Goal: Information Seeking & Learning: Learn about a topic

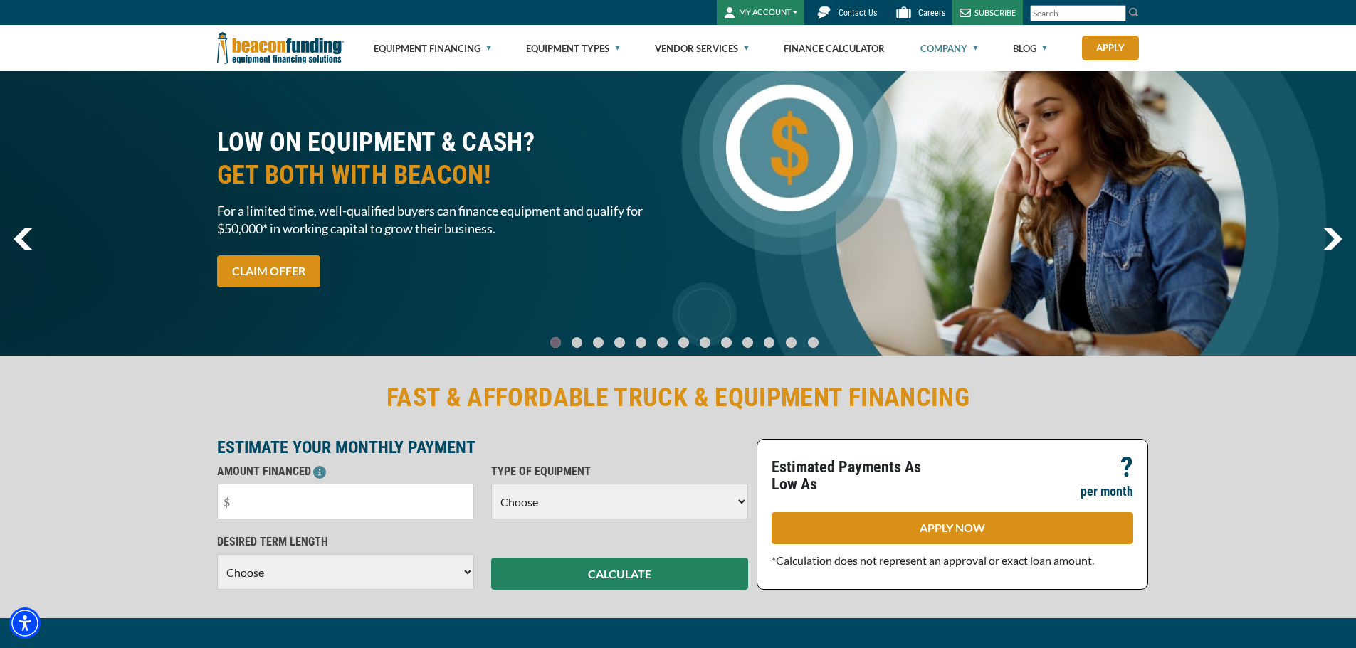
click at [953, 49] on link "Company" at bounding box center [949, 49] width 58 height 46
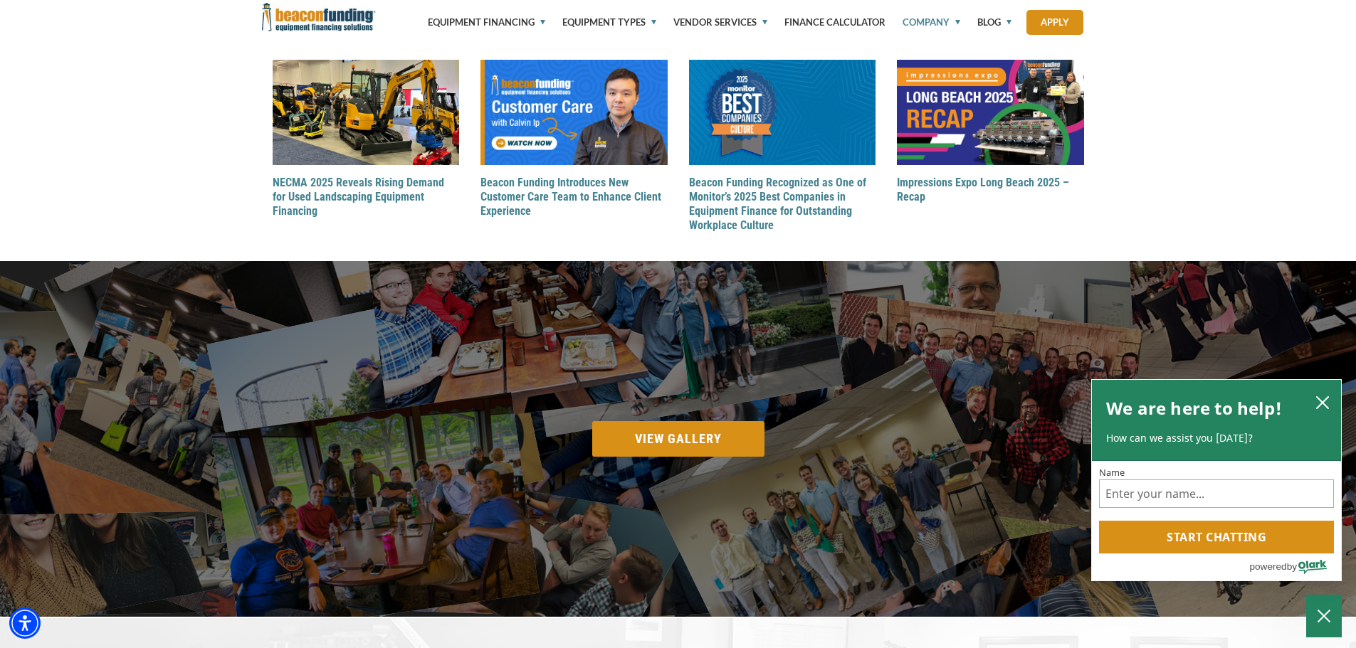
scroll to position [2207, 0]
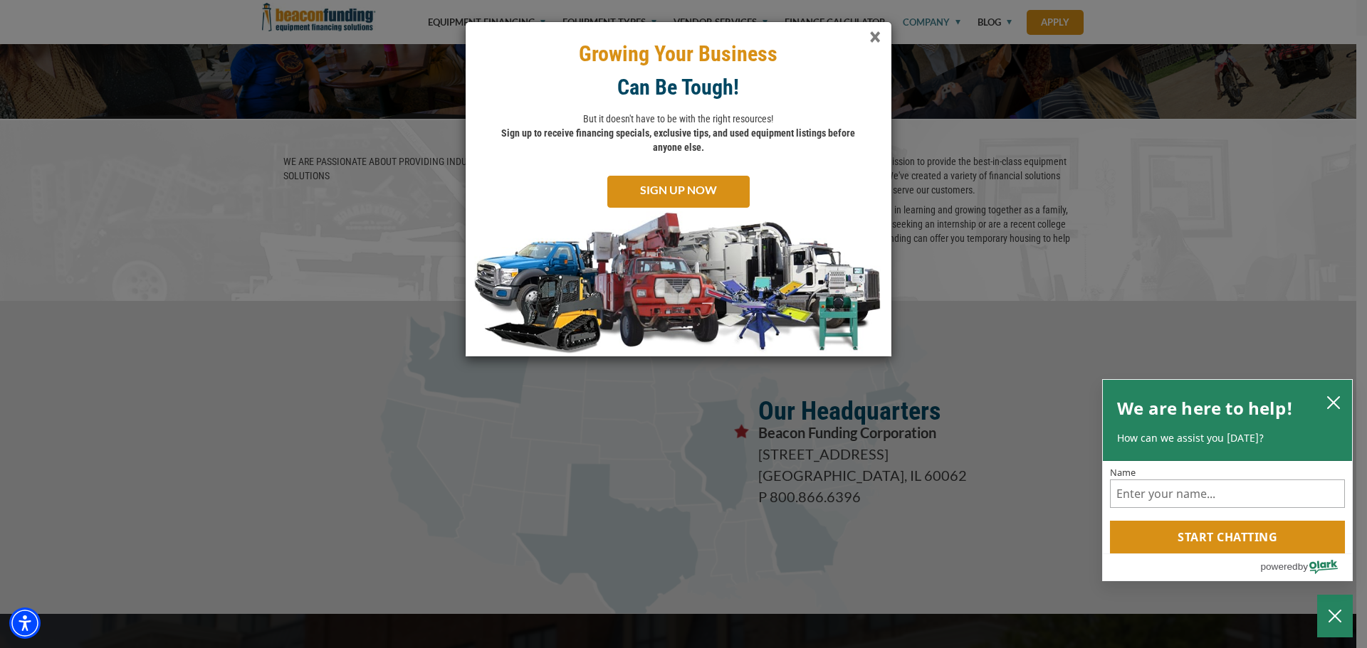
click at [870, 38] on span "×" at bounding box center [874, 37] width 11 height 29
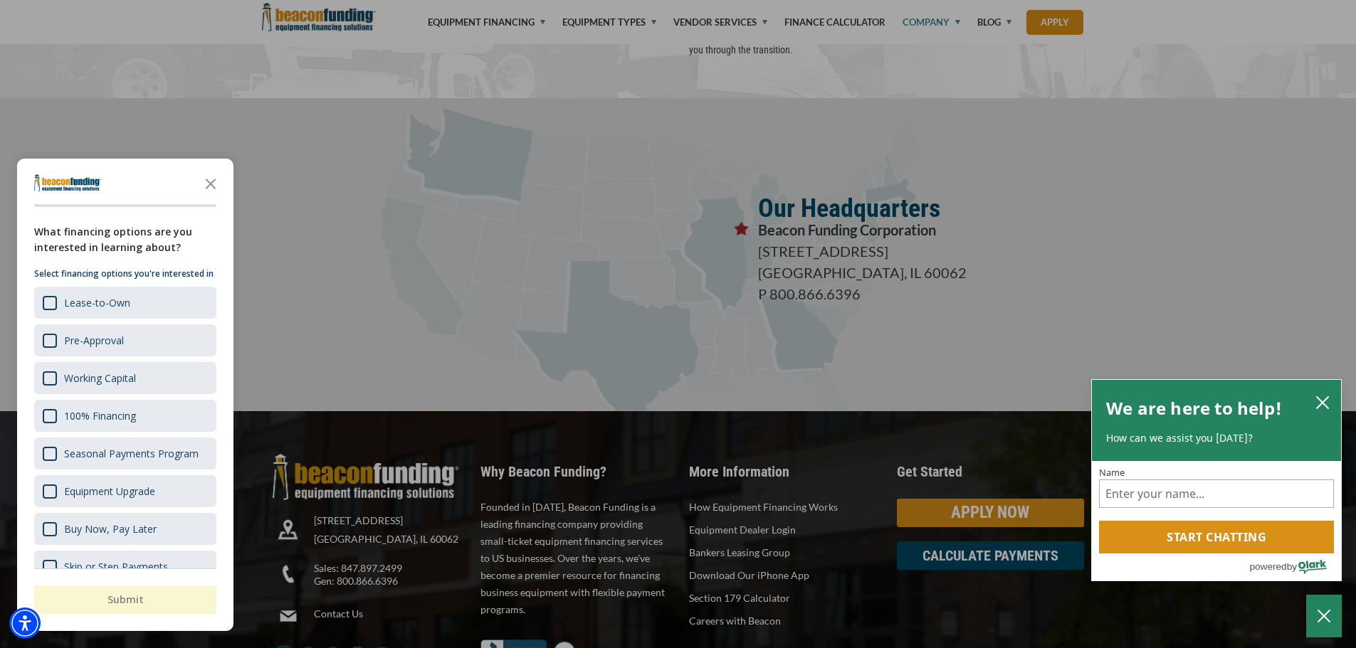
scroll to position [2518, 0]
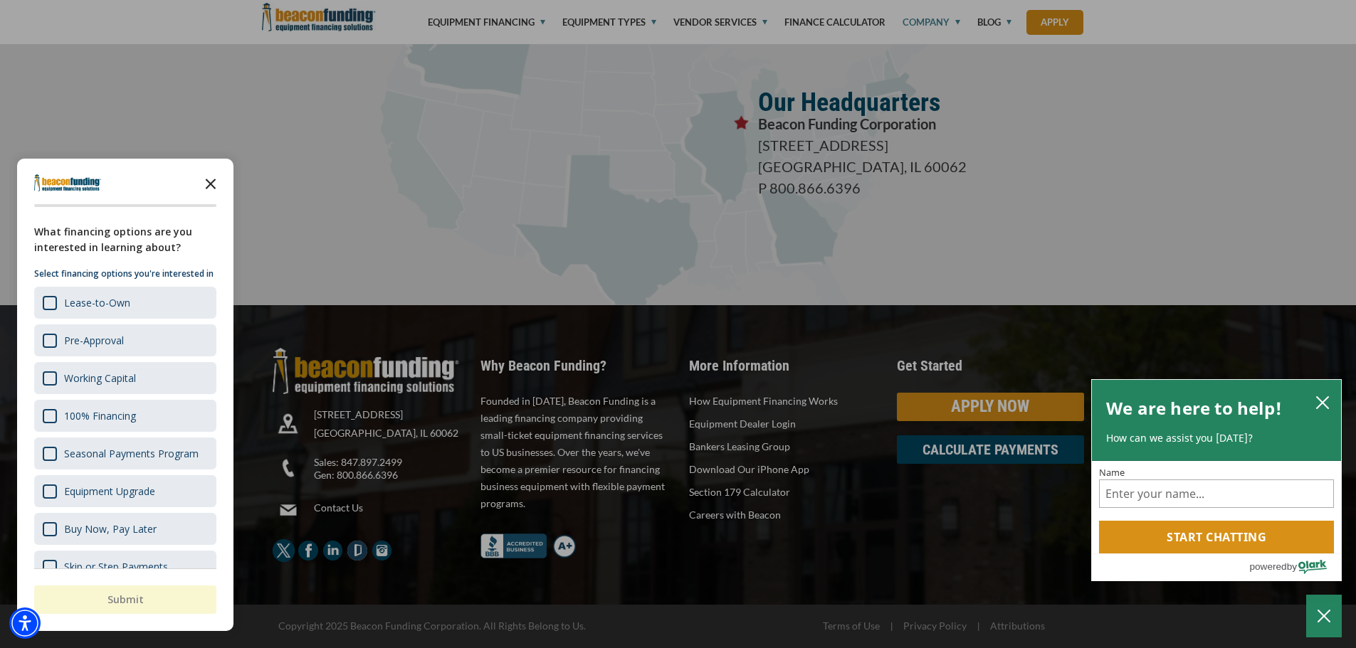
click at [211, 184] on polygon "Close the survey" at bounding box center [211, 184] width 11 height 11
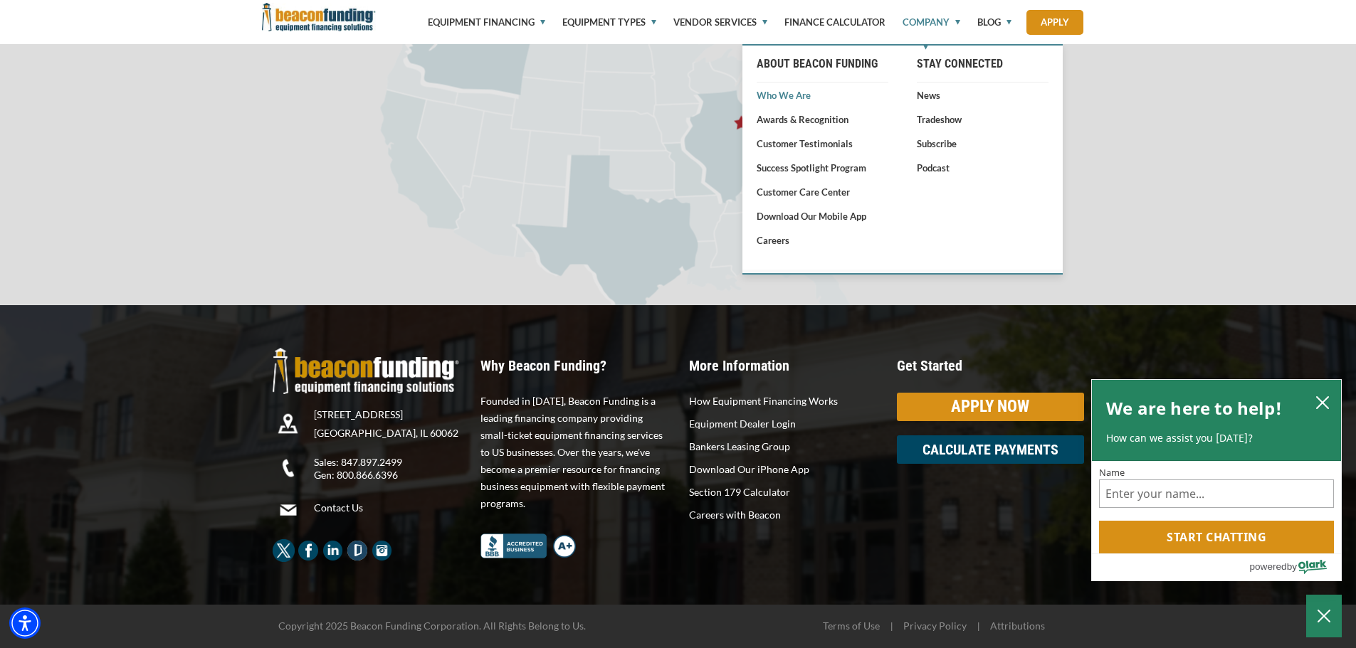
click at [801, 93] on link "Who We Are" at bounding box center [823, 95] width 132 height 14
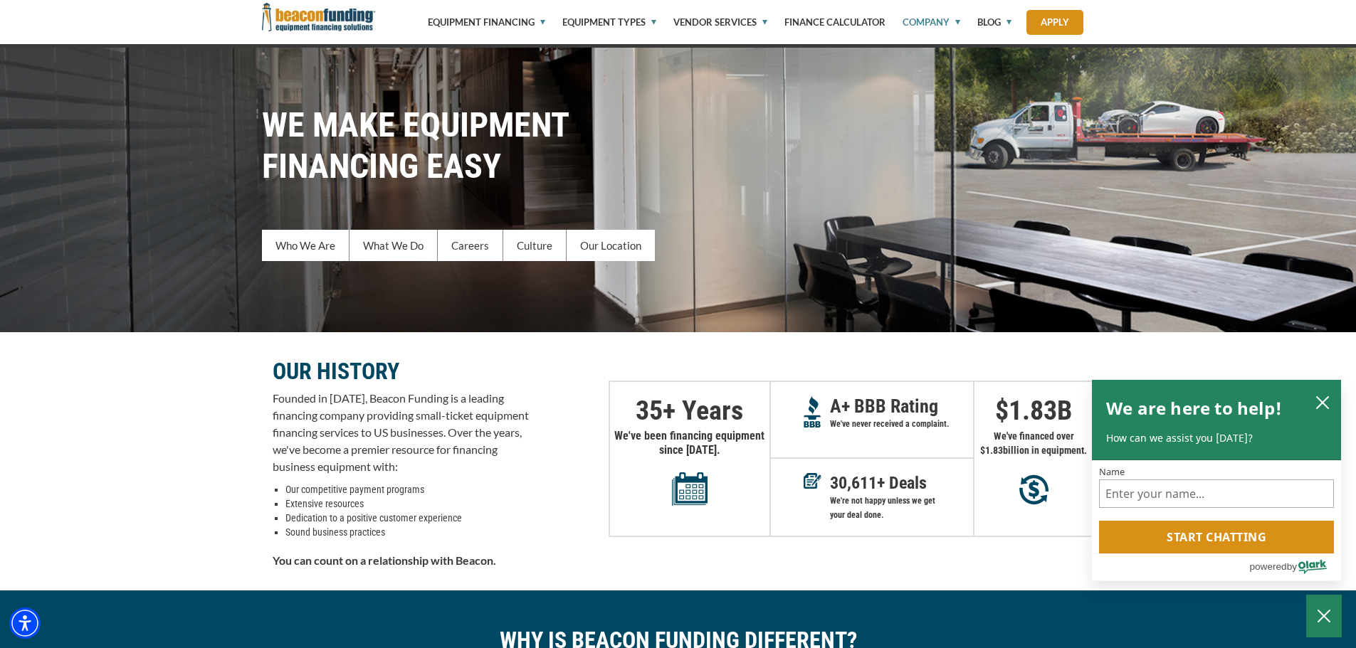
scroll to position [285, 0]
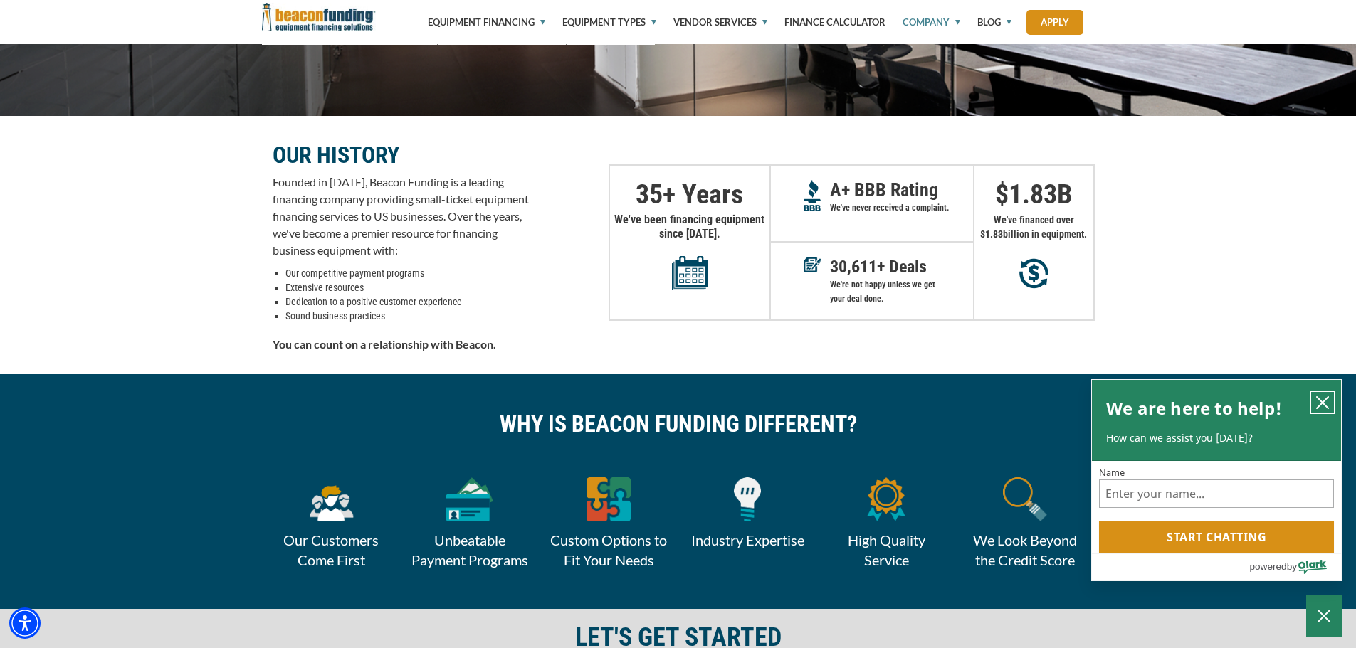
click at [1326, 400] on icon "close chatbox" at bounding box center [1322, 402] width 11 height 11
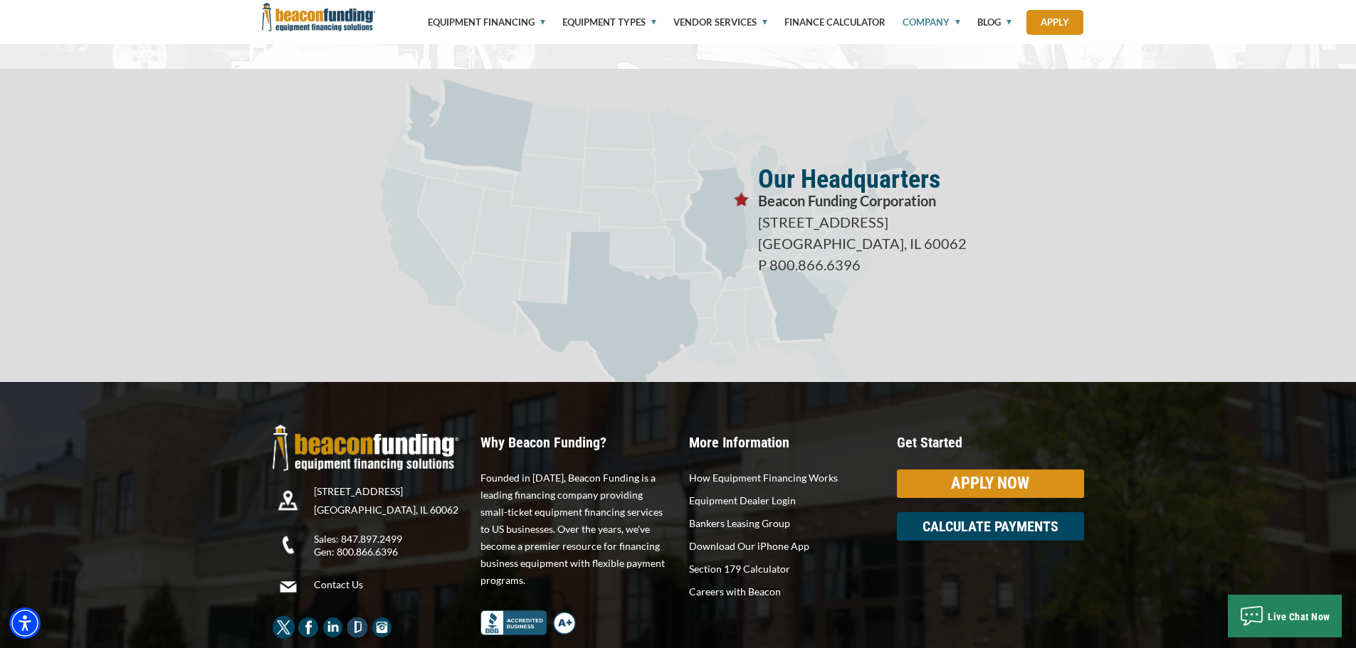
scroll to position [2518, 0]
